Goal: Find specific page/section: Find specific page/section

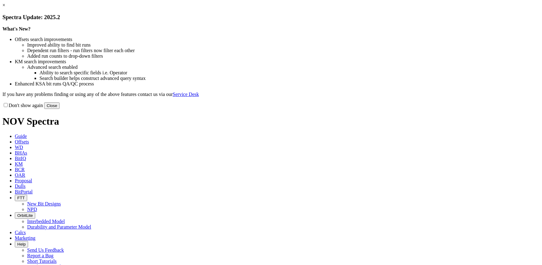
click at [59, 109] on button "Close" at bounding box center [51, 105] width 15 height 6
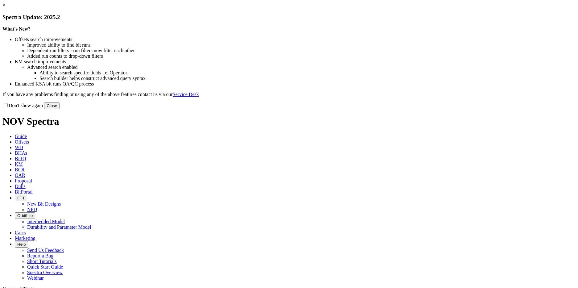
click at [59, 109] on button "Close" at bounding box center [51, 105] width 15 height 6
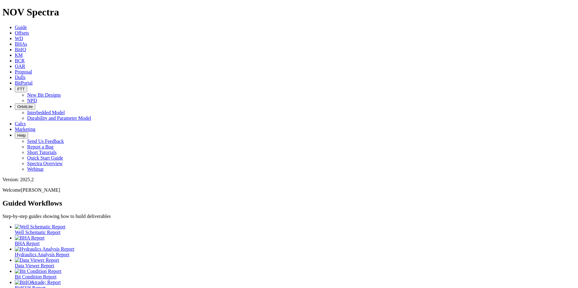
click at [318, 224] on ul "Well Schematic Report BHA Report Hydraulics Analysis Report Data Viewer Report …" at bounding box center [288, 263] width 573 height 78
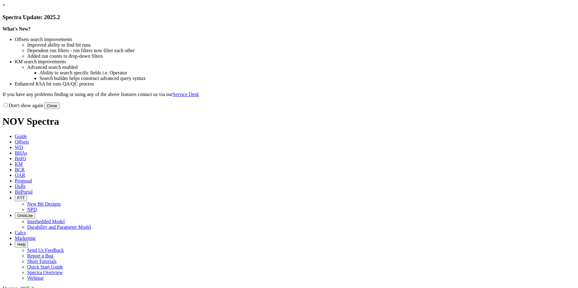
click at [423, 109] on div "Don't show again Close" at bounding box center [288, 105] width 573 height 7
click at [59, 109] on button "Close" at bounding box center [51, 105] width 15 height 6
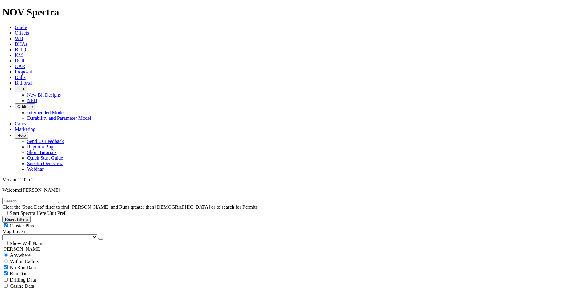
checkbox input "true"
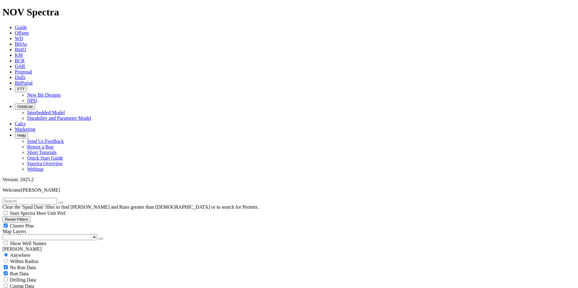
radio input "false"
radio input "true"
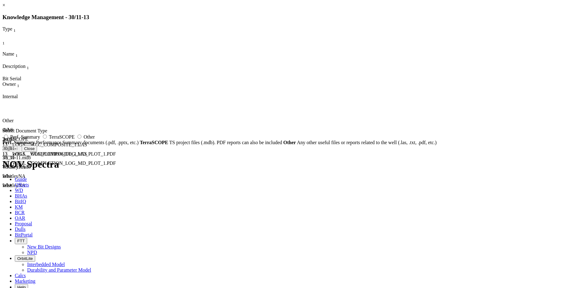
click at [28, 136] on span "TerraSCOPE" at bounding box center [15, 138] width 26 height 5
click at [33, 136] on div "TerraSCOPE" at bounding box center [17, 139] width 31 height 6
click at [2, 127] on icon at bounding box center [2, 127] width 0 height 0
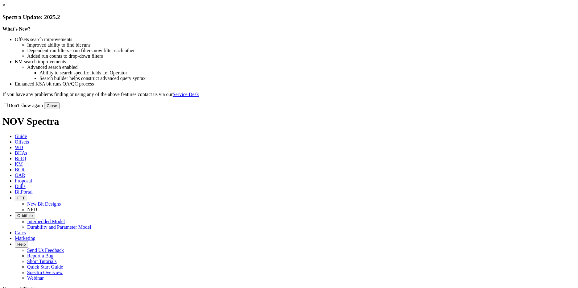
click at [59, 109] on button "Close" at bounding box center [51, 105] width 15 height 6
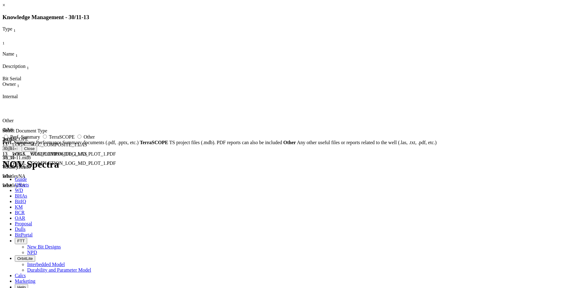
click at [37, 152] on button "Close" at bounding box center [29, 148] width 15 height 6
